Goal: Find specific page/section: Find specific page/section

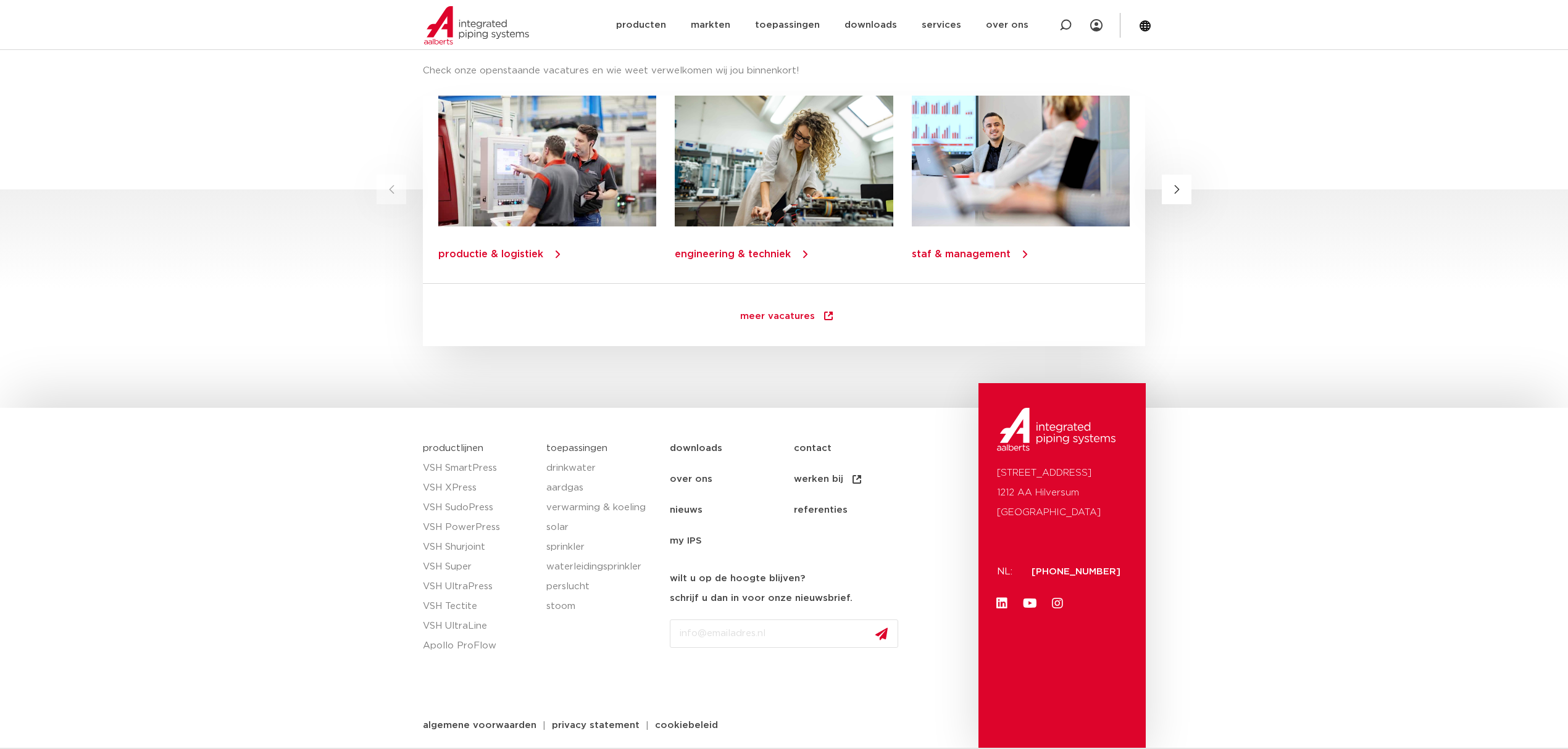
scroll to position [1592, 0]
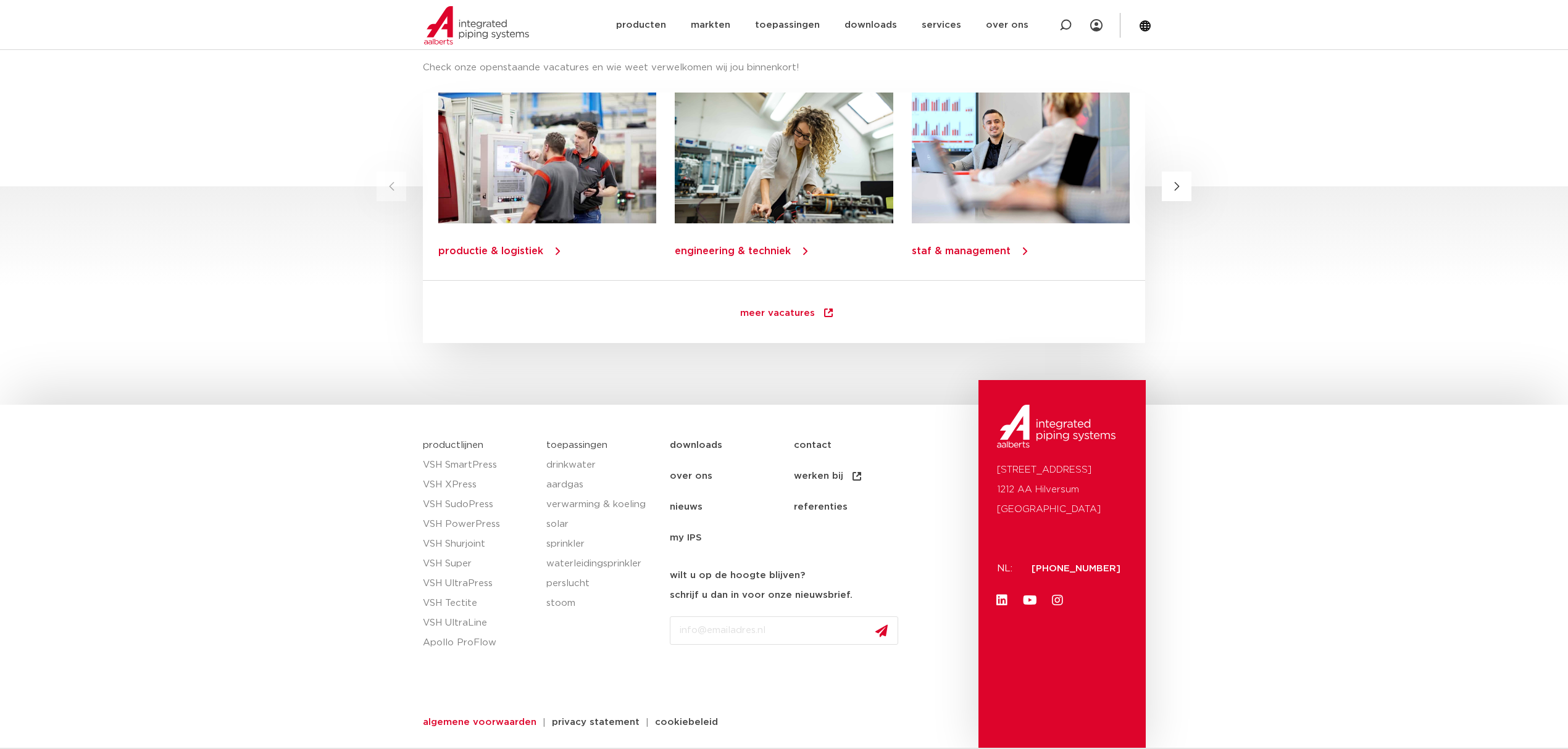
click at [450, 721] on span "algemene voorwaarden" at bounding box center [479, 722] width 114 height 9
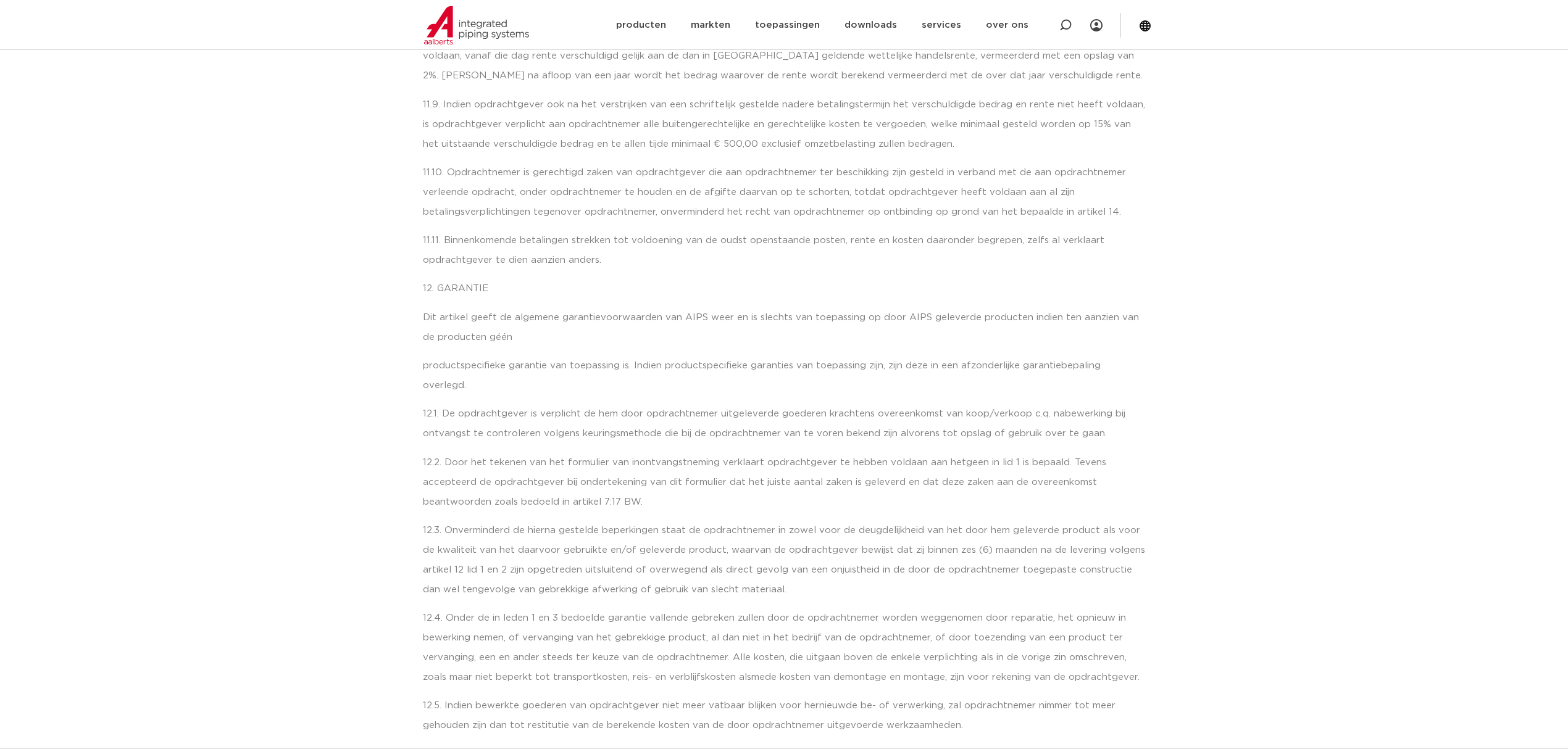
scroll to position [4112, 0]
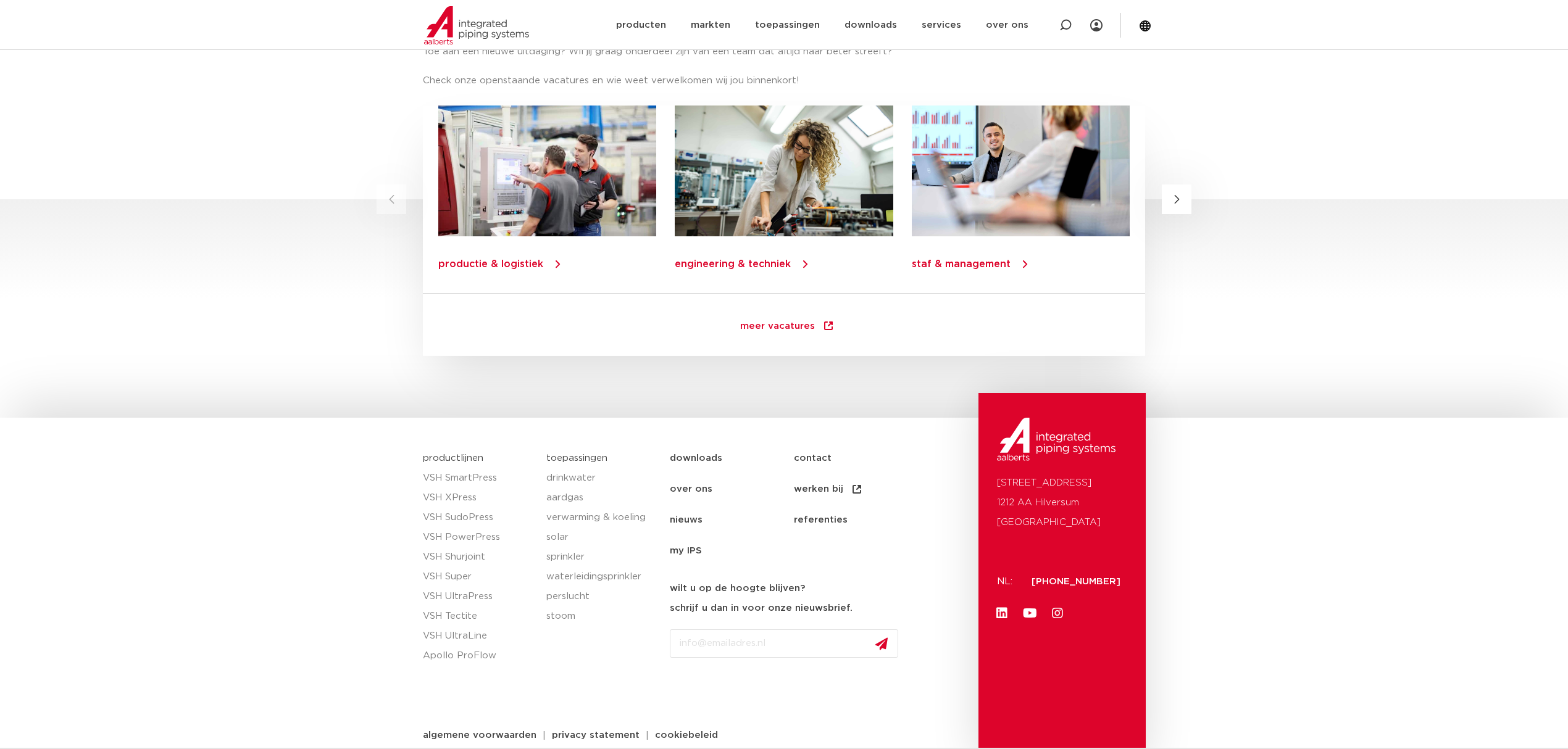
scroll to position [1592, 0]
